Goal: Task Accomplishment & Management: Use online tool/utility

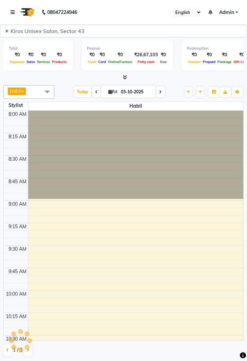
click at [16, 12] on link at bounding box center [14, 12] width 7 height 19
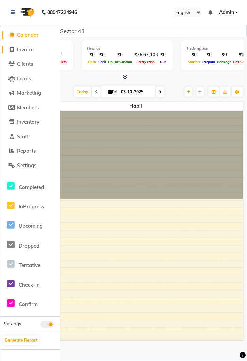
click at [32, 47] on span "Invoice" at bounding box center [25, 49] width 17 height 6
select select "service"
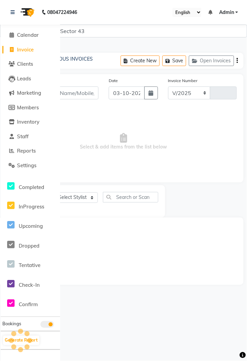
select select "5694"
type input "4308"
click at [13, 11] on icon at bounding box center [13, 12] width 4 height 5
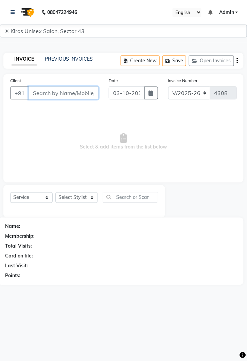
click at [70, 90] on input "Client" at bounding box center [64, 92] width 70 height 13
type input "9437219287"
click at [84, 91] on span "Add Client" at bounding box center [81, 93] width 27 height 7
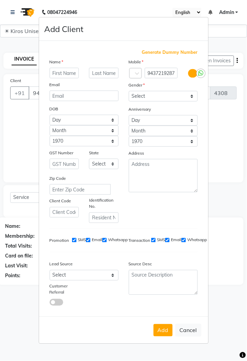
click at [65, 78] on input "text" at bounding box center [65, 73] width 30 height 11
type input "Vicky"
click at [192, 101] on select "Select [DEMOGRAPHIC_DATA] [DEMOGRAPHIC_DATA] Other Prefer Not To Say" at bounding box center [163, 96] width 69 height 11
select select "[DEMOGRAPHIC_DATA]"
click at [129, 101] on select "Select [DEMOGRAPHIC_DATA] [DEMOGRAPHIC_DATA] Other Prefer Not To Say" at bounding box center [163, 96] width 69 height 11
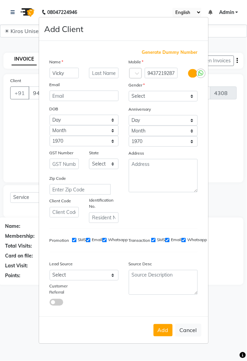
click at [167, 336] on button "Add" at bounding box center [163, 330] width 19 height 12
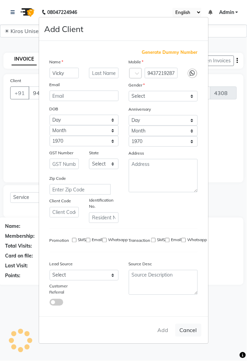
select select
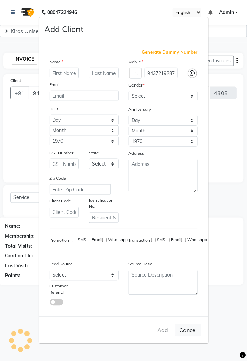
select select
checkbox input "false"
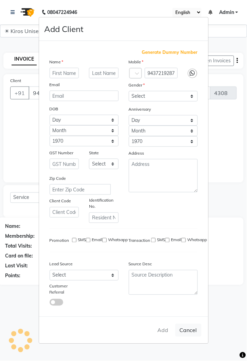
checkbox input "false"
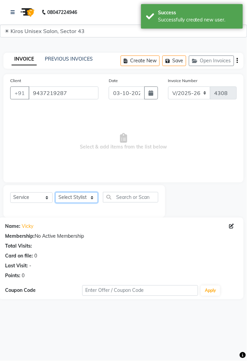
click at [93, 199] on select "Select Stylist [PERSON_NAME] [PERSON_NAME] Jeet Lalit Lamu [PERSON_NAME] [PERSO…" at bounding box center [76, 197] width 43 height 11
select select "39647"
click at [55, 192] on select "Select Stylist [PERSON_NAME] [PERSON_NAME] Jeet Lalit Lamu [PERSON_NAME] [PERSO…" at bounding box center [76, 197] width 43 height 11
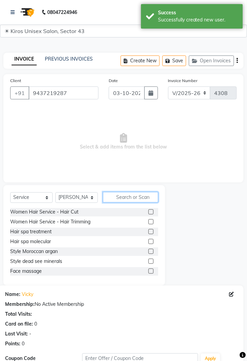
click at [133, 195] on input "text" at bounding box center [130, 197] width 55 height 11
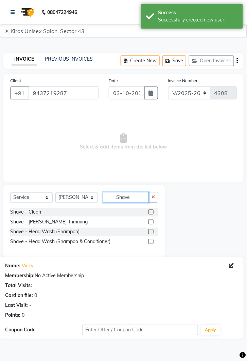
type input "Shave"
click at [157, 210] on div at bounding box center [154, 212] width 10 height 9
click at [151, 211] on label at bounding box center [151, 211] width 5 height 5
click at [151, 211] on input "checkbox" at bounding box center [151, 212] width 4 height 4
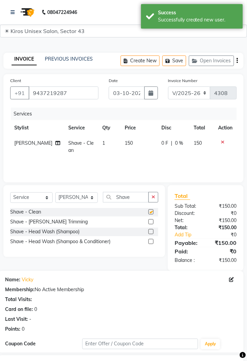
checkbox input "false"
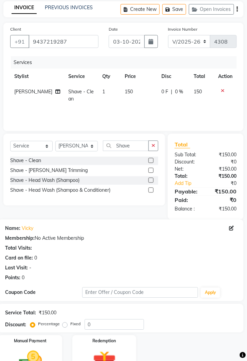
scroll to position [65, 0]
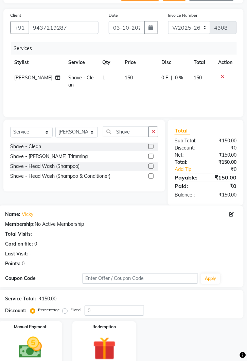
click at [37, 355] on img at bounding box center [31, 347] width 38 height 27
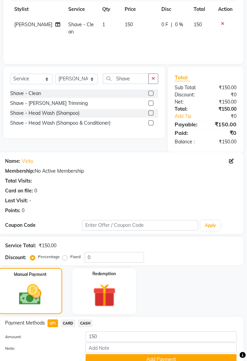
click at [181, 357] on button "Add Payment" at bounding box center [161, 359] width 151 height 11
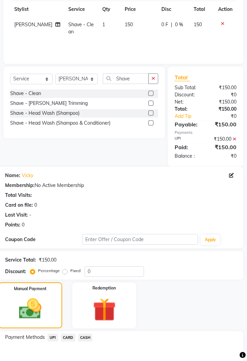
scroll to position [161, 0]
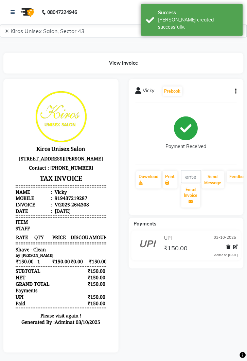
select select "service"
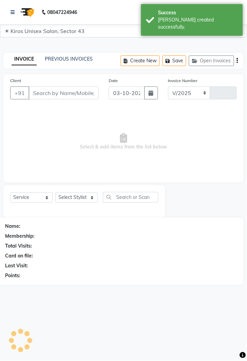
select select "5694"
type input "4309"
